Goal: Task Accomplishment & Management: Complete application form

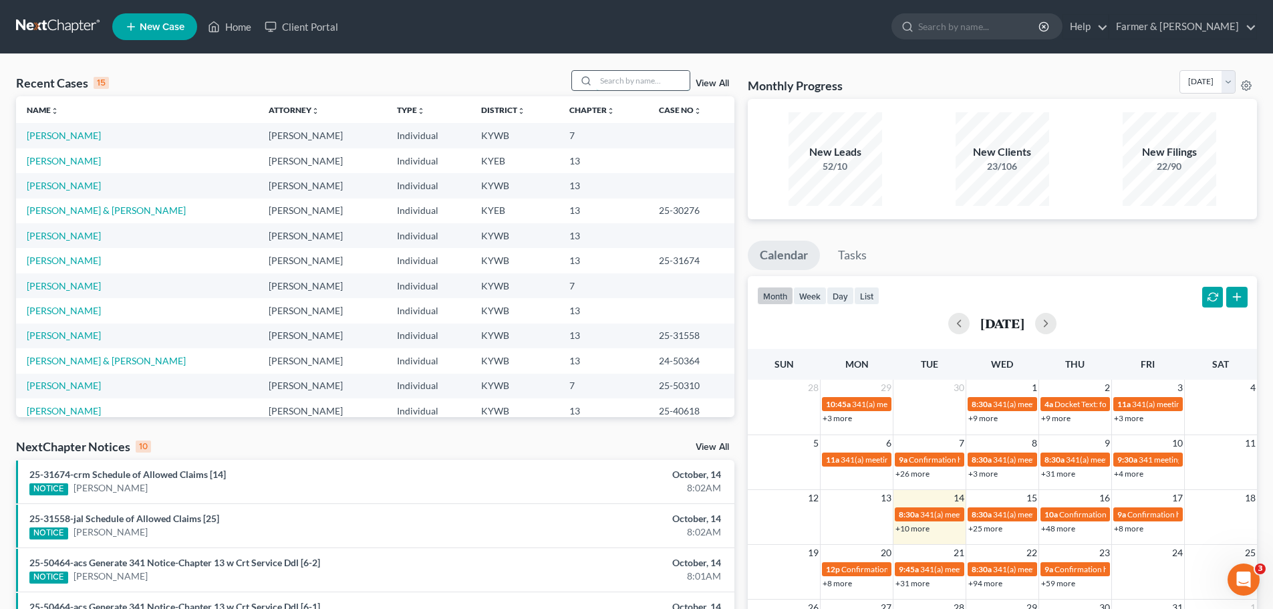
click at [635, 73] on input "search" at bounding box center [643, 80] width 94 height 19
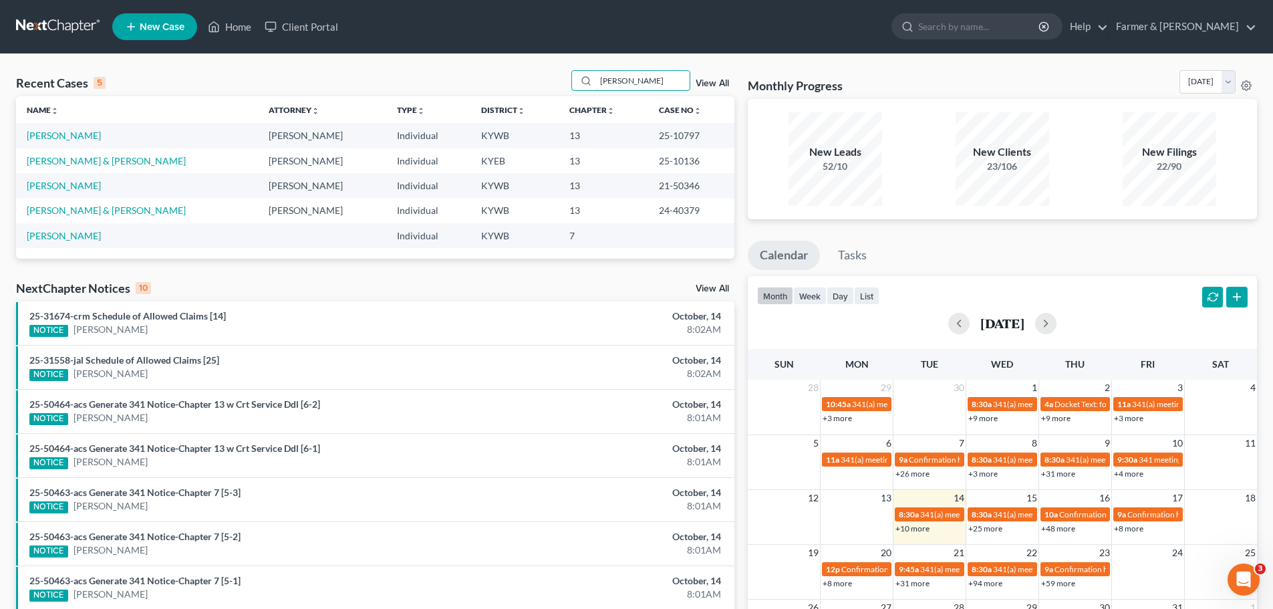
type input "[PERSON_NAME]"
click at [86, 144] on td "[PERSON_NAME]" at bounding box center [137, 135] width 242 height 25
click at [78, 136] on link "[PERSON_NAME]" at bounding box center [64, 135] width 74 height 11
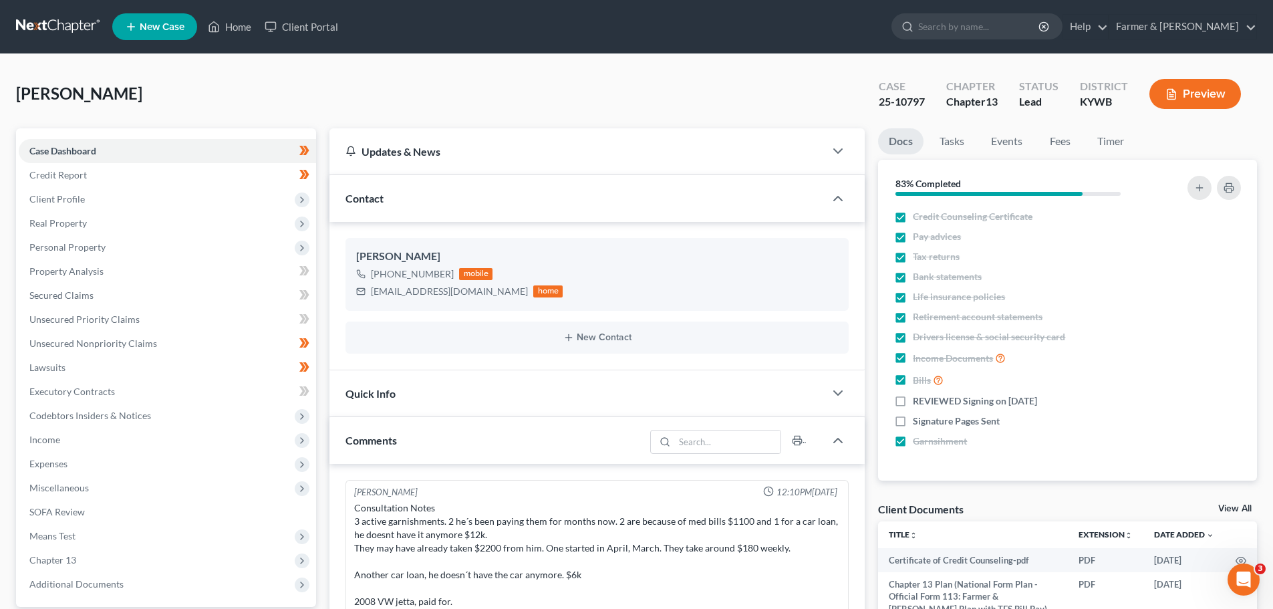
scroll to position [408, 0]
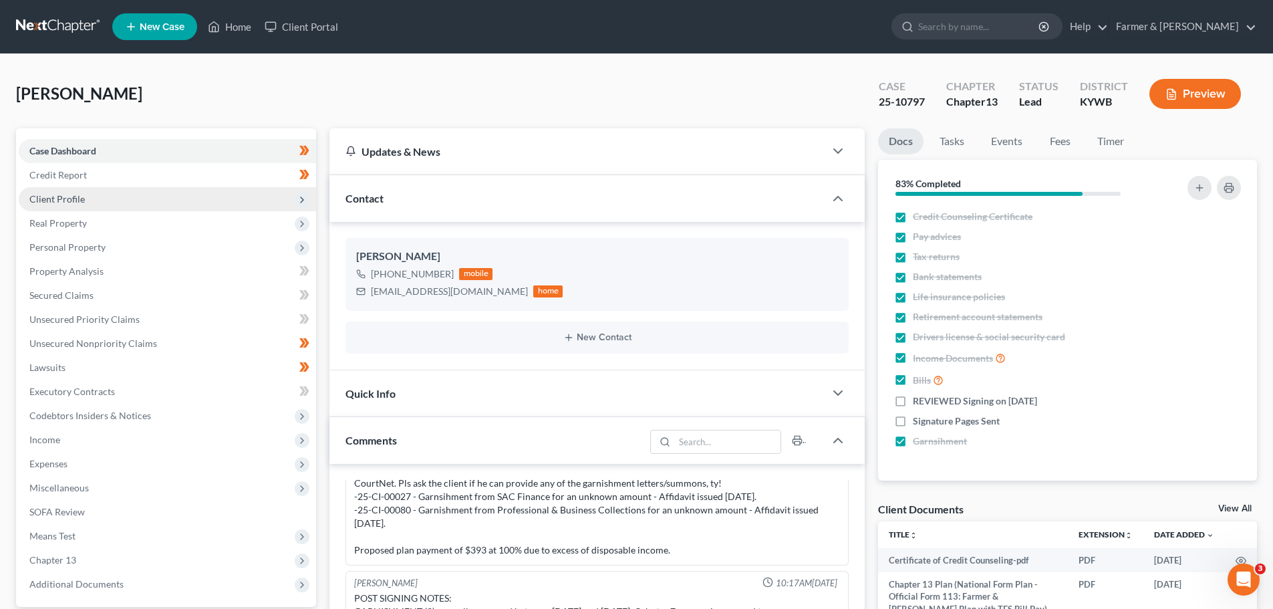
click at [78, 191] on span "Client Profile" at bounding box center [167, 199] width 297 height 24
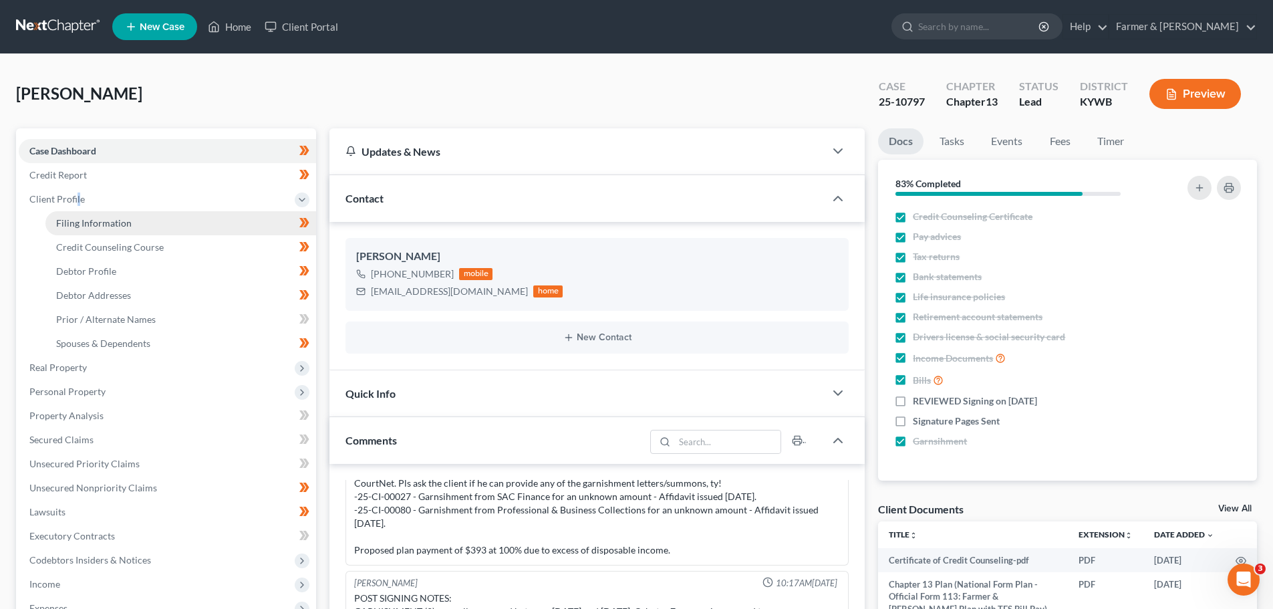
click at [109, 224] on span "Filing Information" at bounding box center [93, 222] width 75 height 11
select select "1"
select select "0"
select select "3"
